Goal: Transaction & Acquisition: Purchase product/service

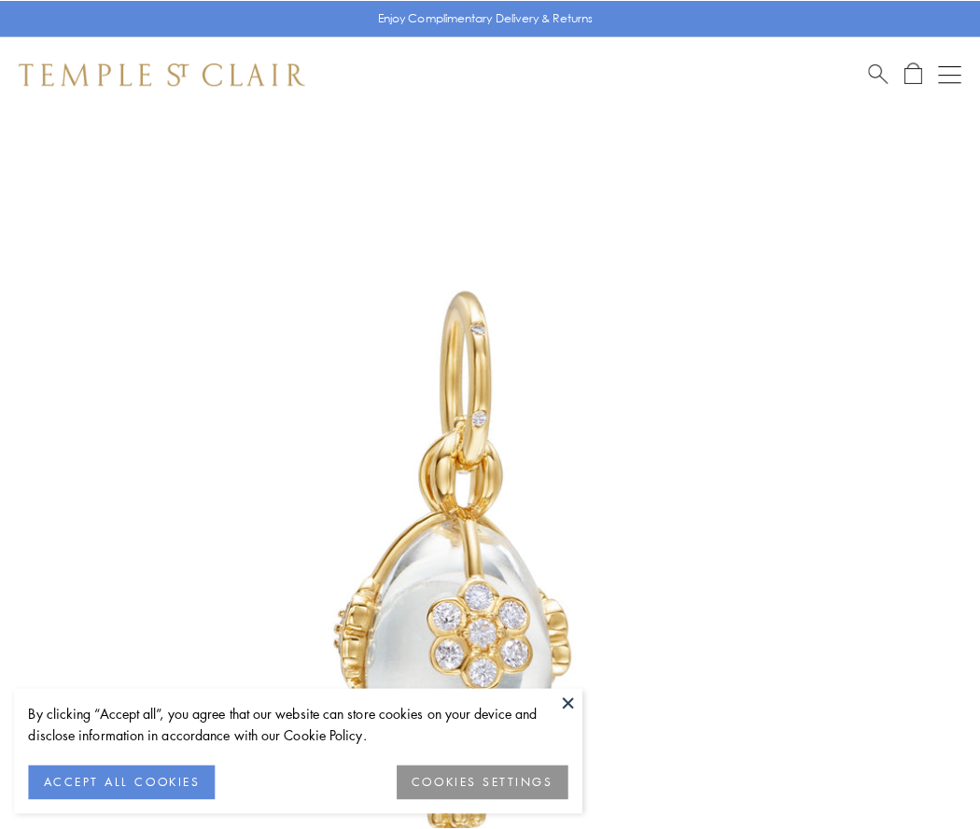
scroll to position [37, 0]
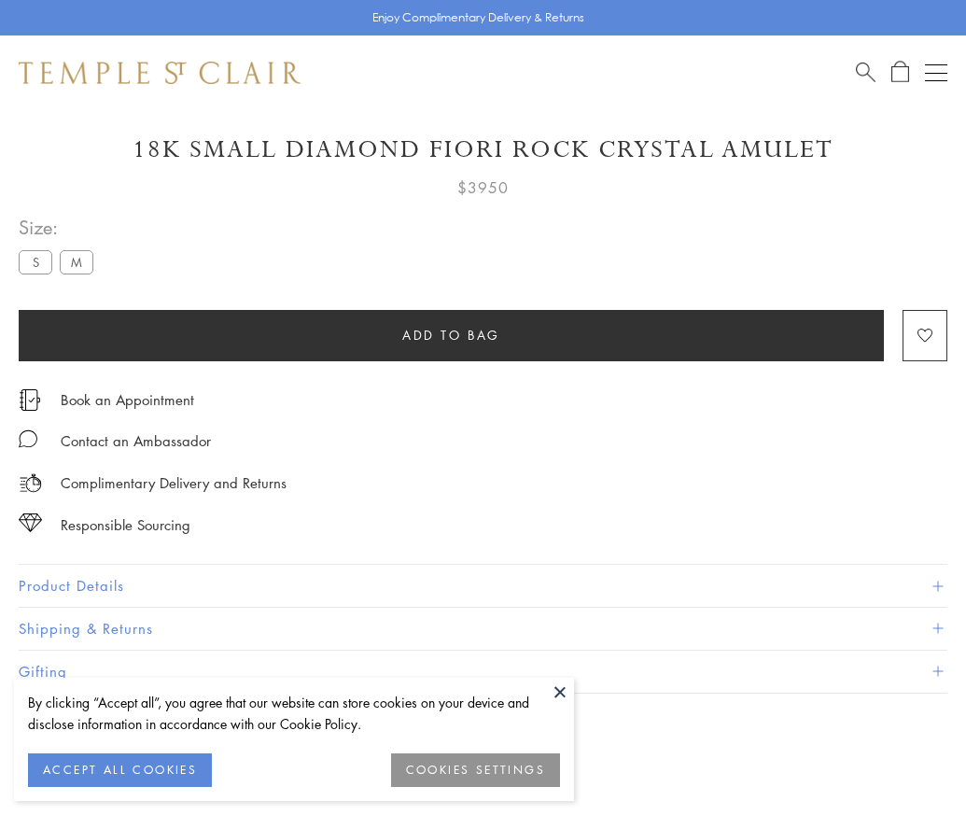
click at [451, 334] on span "Add to bag" at bounding box center [451, 335] width 98 height 21
